Goal: Find specific page/section: Find specific page/section

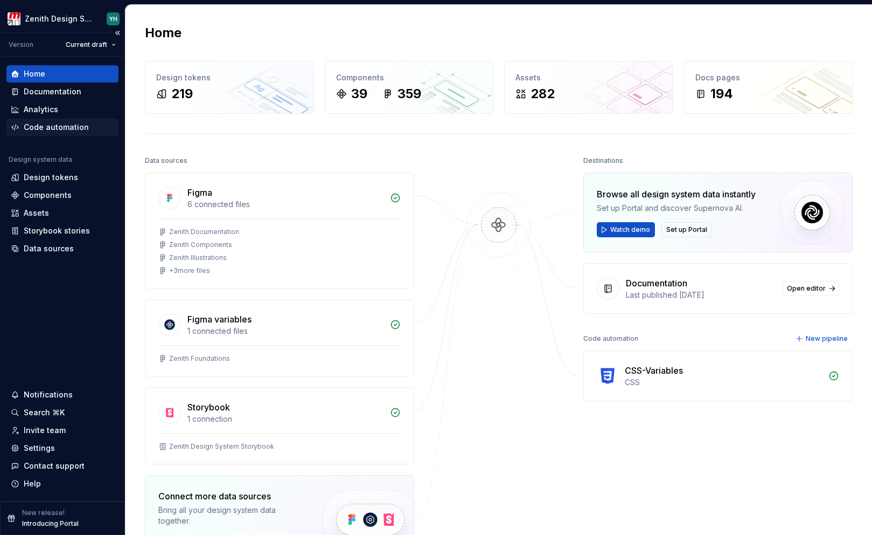
click at [50, 121] on div "Code automation" at bounding box center [62, 127] width 112 height 17
